Goal: Find specific page/section: Find specific page/section

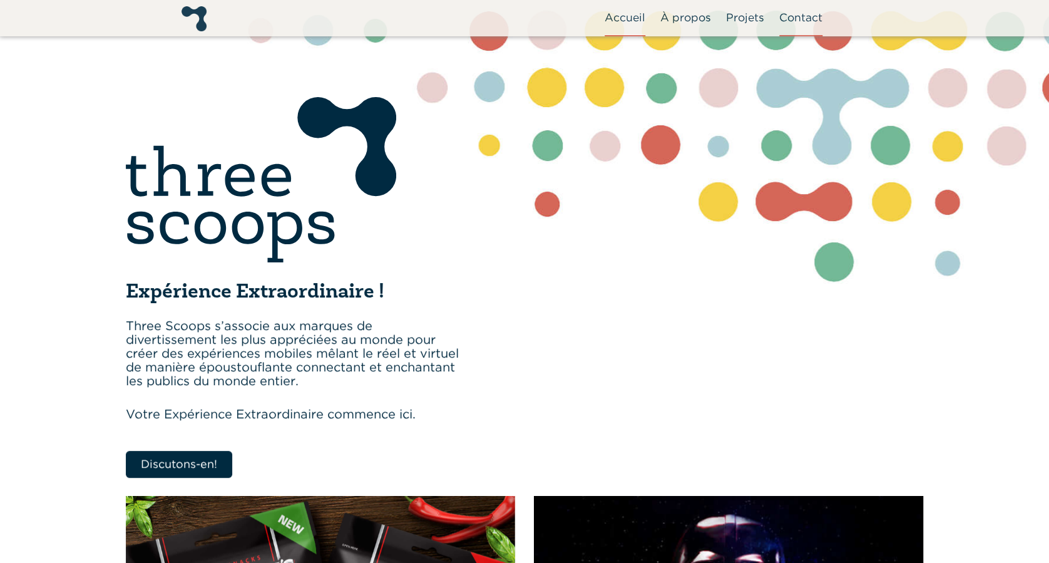
click at [798, 18] on link "Contact" at bounding box center [801, 17] width 43 height 35
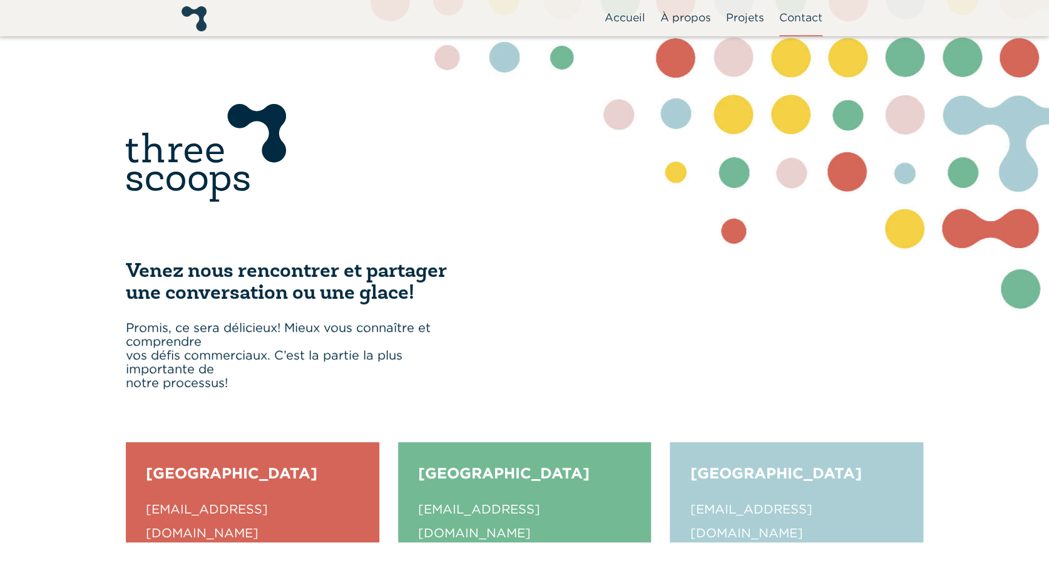
click at [210, 481] on div "[GEOGRAPHIC_DATA]" at bounding box center [253, 479] width 214 height 35
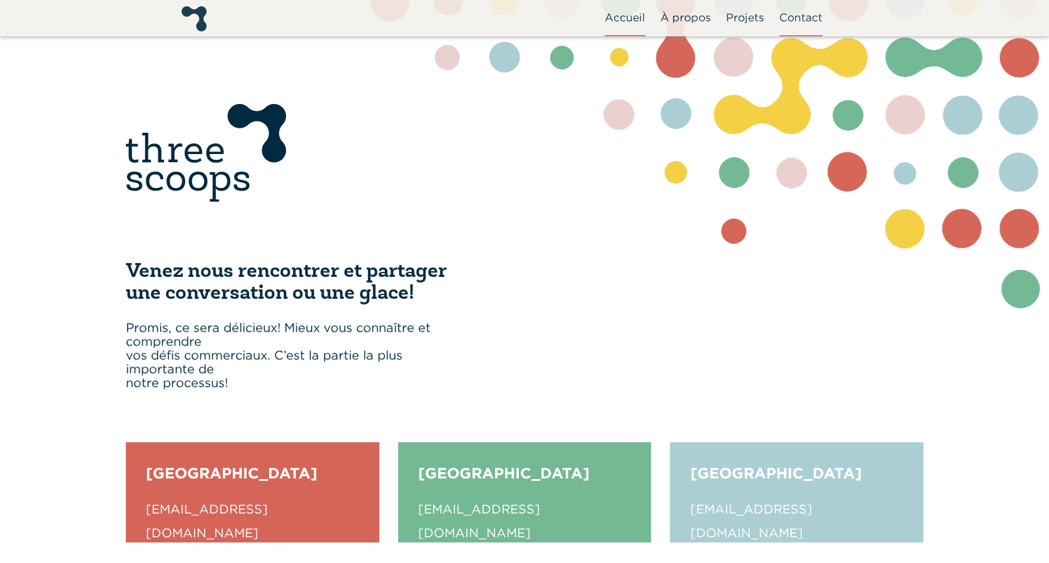
click at [625, 20] on link "Accueil" at bounding box center [625, 17] width 41 height 35
